Goal: Information Seeking & Learning: Understand process/instructions

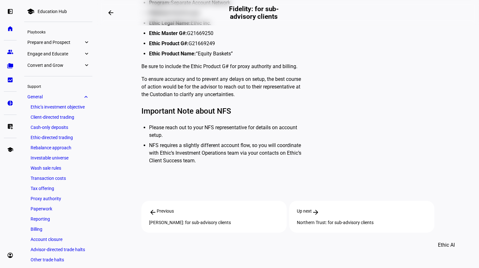
scroll to position [298, 0]
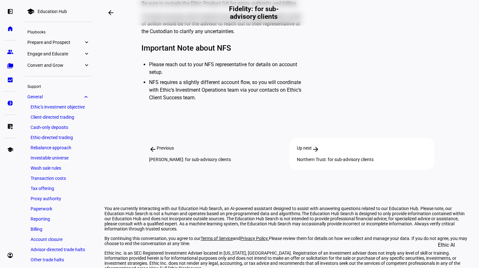
click at [197, 158] on div "Schwab: for sub-advisory clients" at bounding box center [214, 159] width 130 height 5
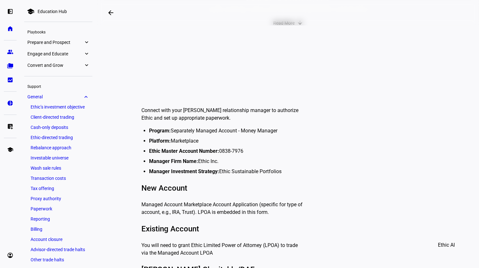
scroll to position [107, 0]
drag, startPoint x: 242, startPoint y: 150, endPoint x: 125, endPoint y: 145, distance: 116.9
click at [125, 145] on plt-education-hub-article-content "Connect with your Schwab relationship manager to authorize Ethic and set up app…" at bounding box center [288, 205] width 344 height 239
click at [221, 127] on li "Program: Separately Managed Account - Money Manager" at bounding box center [226, 131] width 155 height 8
drag, startPoint x: 248, startPoint y: 151, endPoint x: 218, endPoint y: 153, distance: 30.3
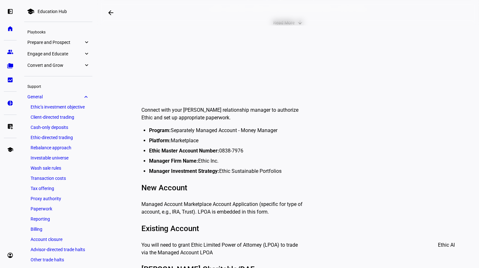
click at [218, 153] on li "Ethic Master Account Number: 0838-7976" at bounding box center [226, 151] width 155 height 8
click at [218, 138] on li "Platform: Marketplace" at bounding box center [226, 141] width 155 height 8
drag, startPoint x: 285, startPoint y: 173, endPoint x: 138, endPoint y: 132, distance: 152.5
click at [138, 132] on plt-education-hub-article-content "Connect with your Schwab relationship manager to authorize Ethic and set up app…" at bounding box center [288, 205] width 344 height 239
click at [240, 241] on p "You will need to grant Ethic Limited Power of Attorney (LPOA) to trade via the …" at bounding box center [222, 248] width 163 height 15
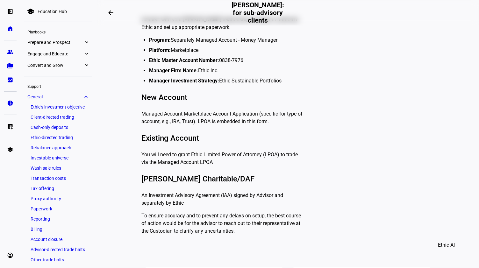
scroll to position [198, 0]
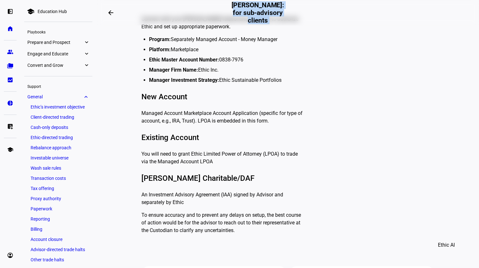
drag, startPoint x: 239, startPoint y: 15, endPoint x: 323, endPoint y: 18, distance: 83.8
click at [323, 18] on eth-layout-page-header "arrow_backwards Schwab: for sub-advisory clients" at bounding box center [288, 12] width 382 height 25
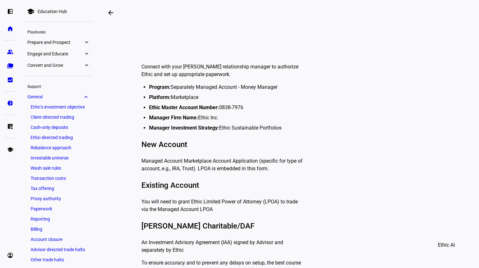
scroll to position [150, 0]
click at [188, 54] on plt-education-hub-article-content "Connect with your Schwab relationship manager to authorize Ethic and set up app…" at bounding box center [288, 162] width 344 height 239
drag, startPoint x: 135, startPoint y: 63, endPoint x: 281, endPoint y: 126, distance: 159.1
click at [281, 126] on plt-education-hub-article-content "Connect with your Schwab relationship manager to authorize Ethic and set up app…" at bounding box center [288, 162] width 344 height 239
click at [281, 126] on li "Manager Investment Strategy: Ethic Sustainable Portfolios" at bounding box center [226, 128] width 155 height 8
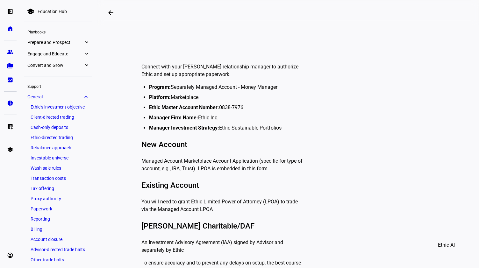
drag, startPoint x: 281, startPoint y: 126, endPoint x: 142, endPoint y: 35, distance: 166.3
drag, startPoint x: 142, startPoint y: 35, endPoint x: 113, endPoint y: 65, distance: 41.9
click at [113, 65] on div "General Schwab: for sub-advisory clients A guide to opening an account with Sch…" at bounding box center [287, 155] width 367 height 544
drag, startPoint x: 255, startPoint y: 112, endPoint x: 215, endPoint y: 102, distance: 41.0
click at [215, 102] on ul "Program: Separately Managed Account - Money Manager Platform: Marketplace Ethic…" at bounding box center [224, 107] width 160 height 48
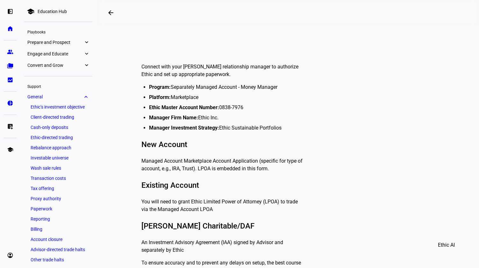
click at [194, 99] on li "Platform: Marketplace" at bounding box center [226, 98] width 155 height 8
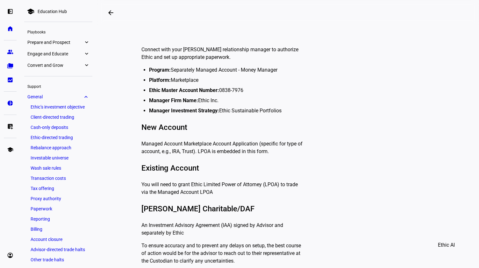
scroll to position [168, 0]
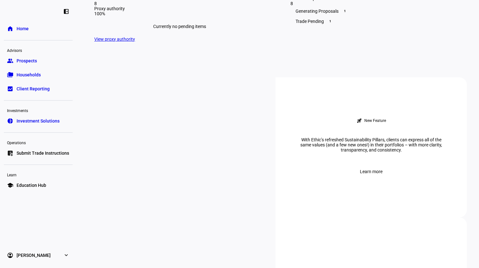
scroll to position [184, 0]
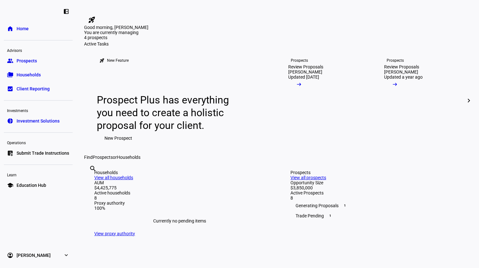
scroll to position [184, 0]
